Goal: Information Seeking & Learning: Learn about a topic

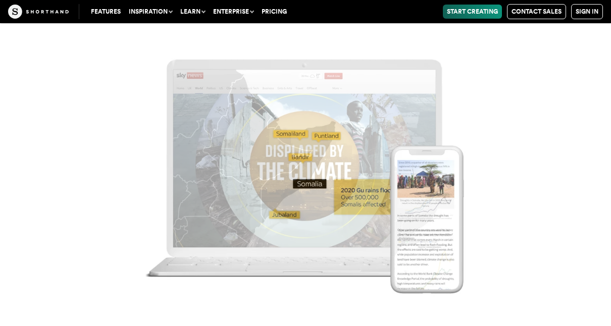
scroll to position [6302, 0]
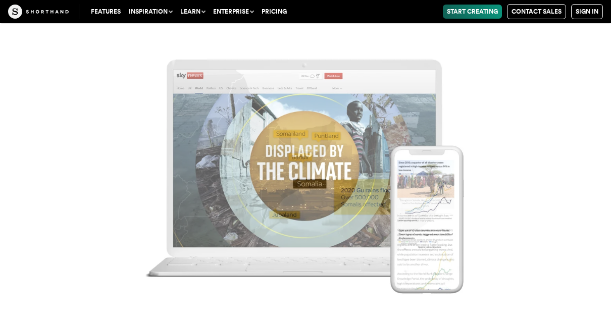
click at [283, 161] on img at bounding box center [305, 163] width 611 height 326
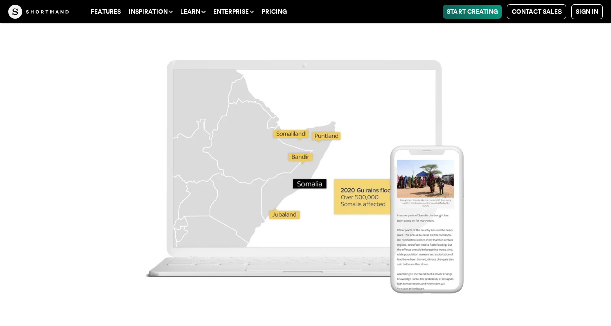
scroll to position [6510, 0]
click at [302, 177] on img at bounding box center [305, 163] width 611 height 326
click at [428, 183] on img at bounding box center [305, 163] width 611 height 326
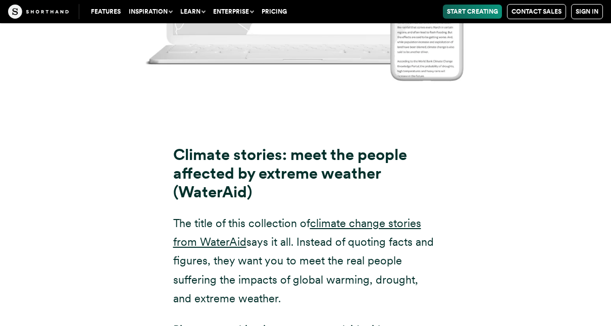
scroll to position [6815, 0]
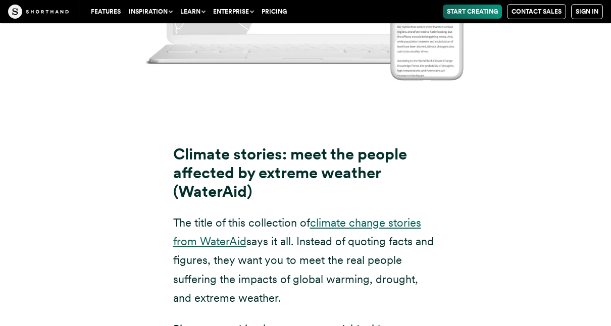
click at [393, 216] on link "climate change stories from WaterAid" at bounding box center [297, 232] width 248 height 32
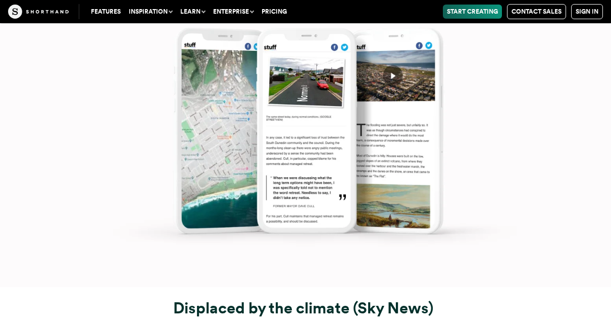
scroll to position [5644, 0]
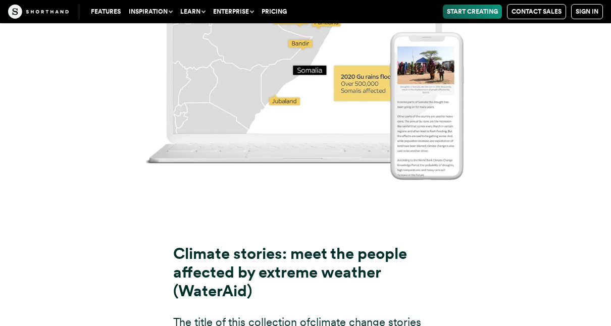
scroll to position [6716, 0]
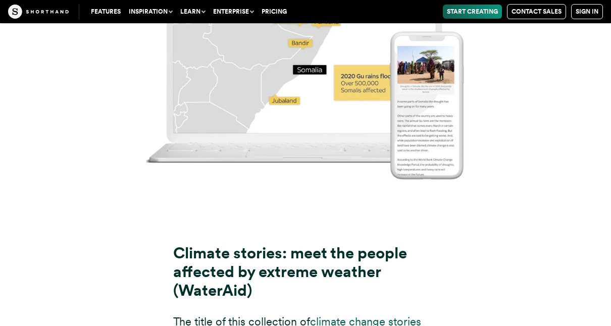
click at [357, 315] on link "climate change stories from WaterAid" at bounding box center [297, 331] width 248 height 32
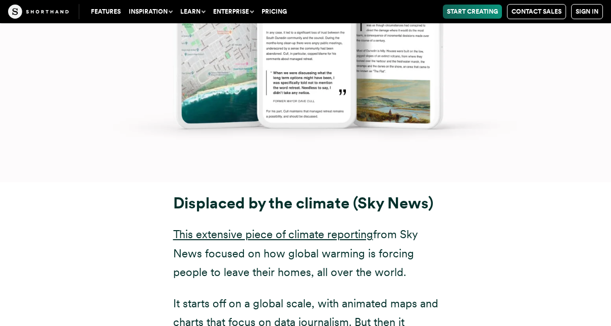
scroll to position [5751, 0]
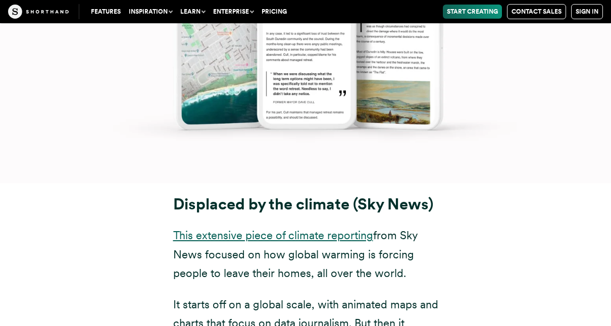
click at [223, 229] on link "This extensive piece of climate reporting" at bounding box center [273, 235] width 200 height 13
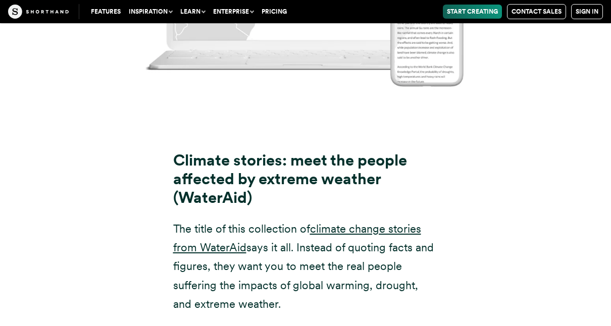
scroll to position [6819, 0]
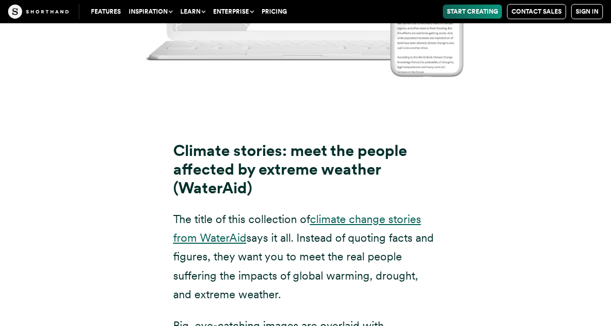
click at [213, 213] on link "climate change stories from WaterAid" at bounding box center [297, 229] width 248 height 32
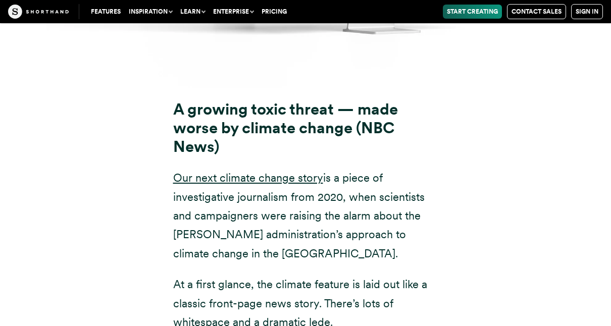
scroll to position [7815, 0]
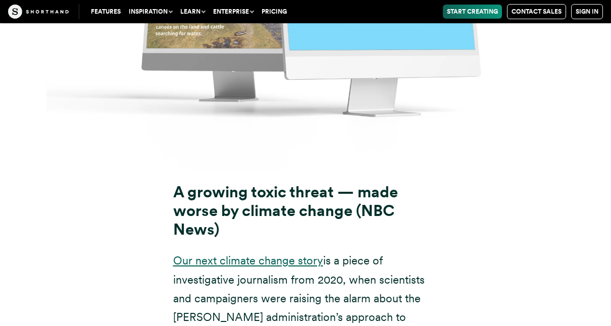
click at [289, 254] on link "Our next climate change story" at bounding box center [248, 260] width 150 height 13
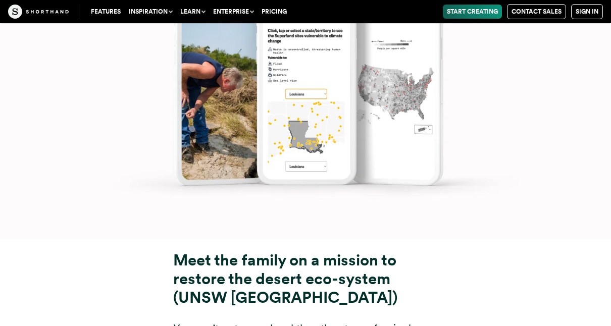
scroll to position [8925, 0]
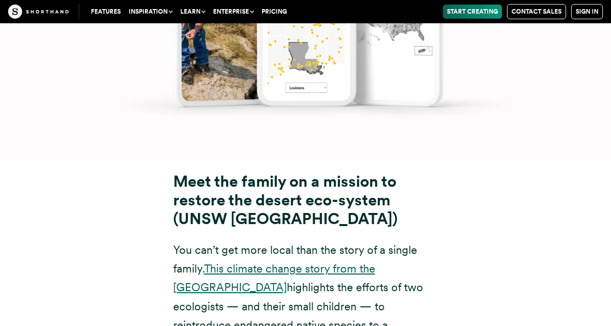
click at [260, 262] on link "This climate change story from the [GEOGRAPHIC_DATA]" at bounding box center [274, 278] width 202 height 32
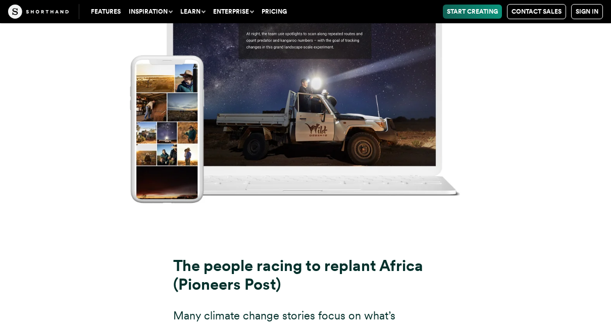
scroll to position [9910, 0]
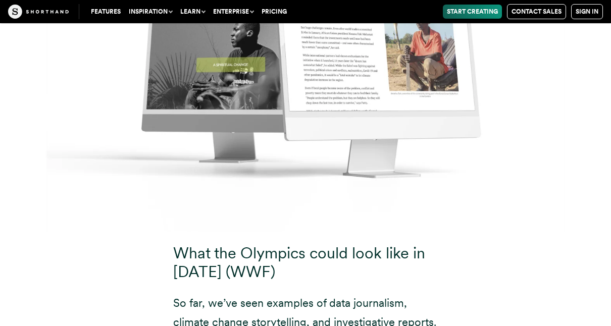
scroll to position [10954, 0]
